Goal: Task Accomplishment & Management: Use online tool/utility

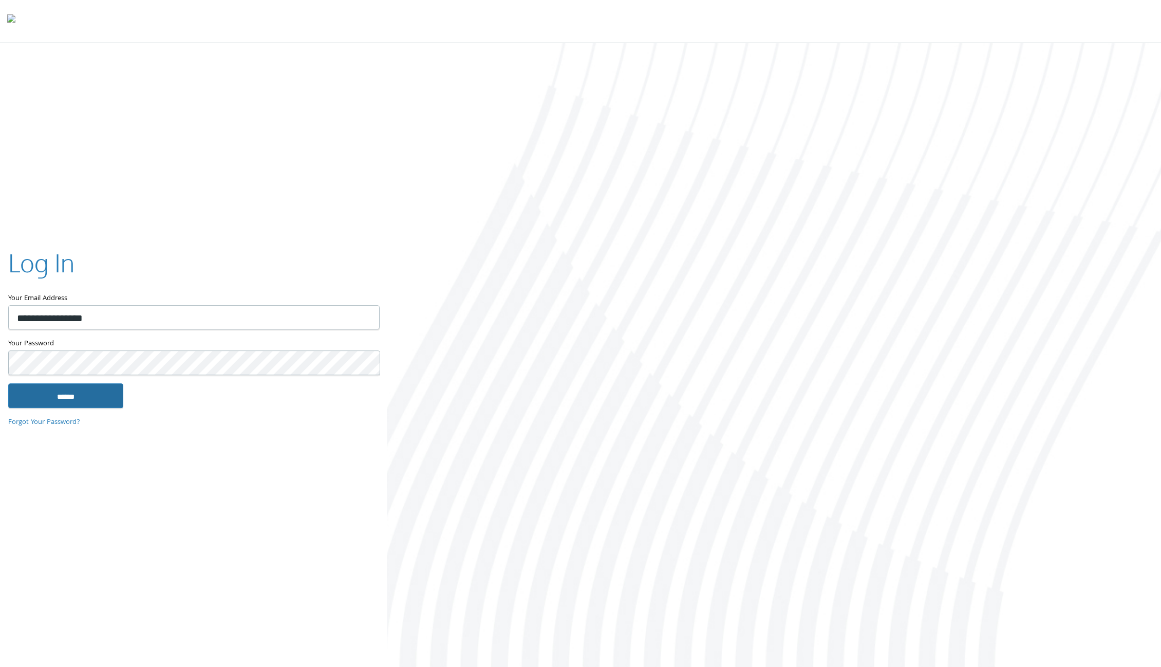
click at [63, 396] on input "******" at bounding box center [65, 395] width 115 height 25
type input "**********"
click at [61, 400] on input "******" at bounding box center [65, 395] width 115 height 25
